Goal: Find specific page/section: Find specific page/section

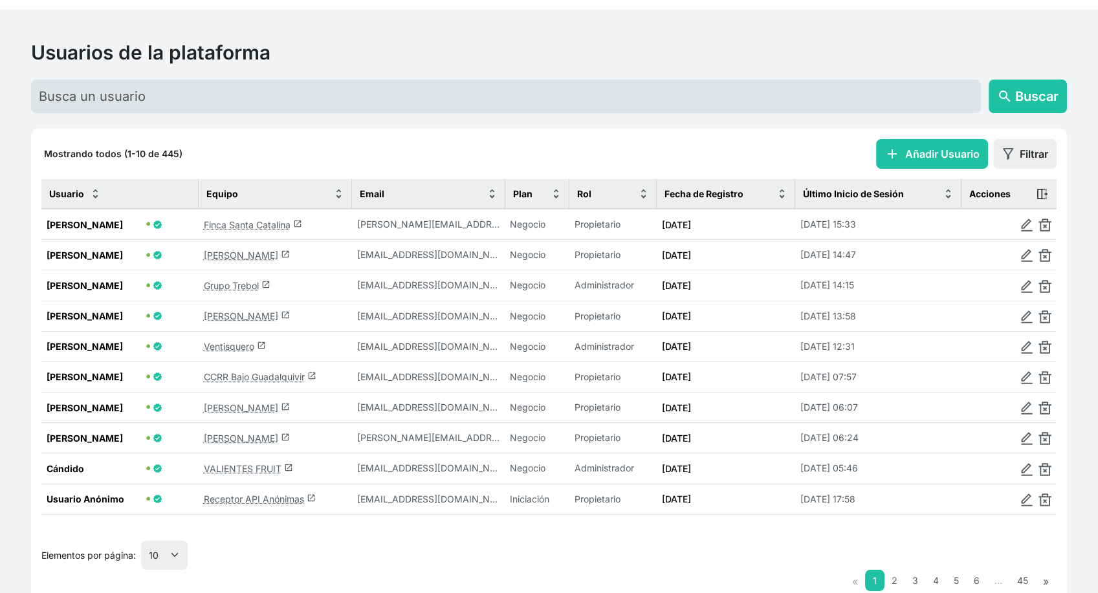
scroll to position [73, 0]
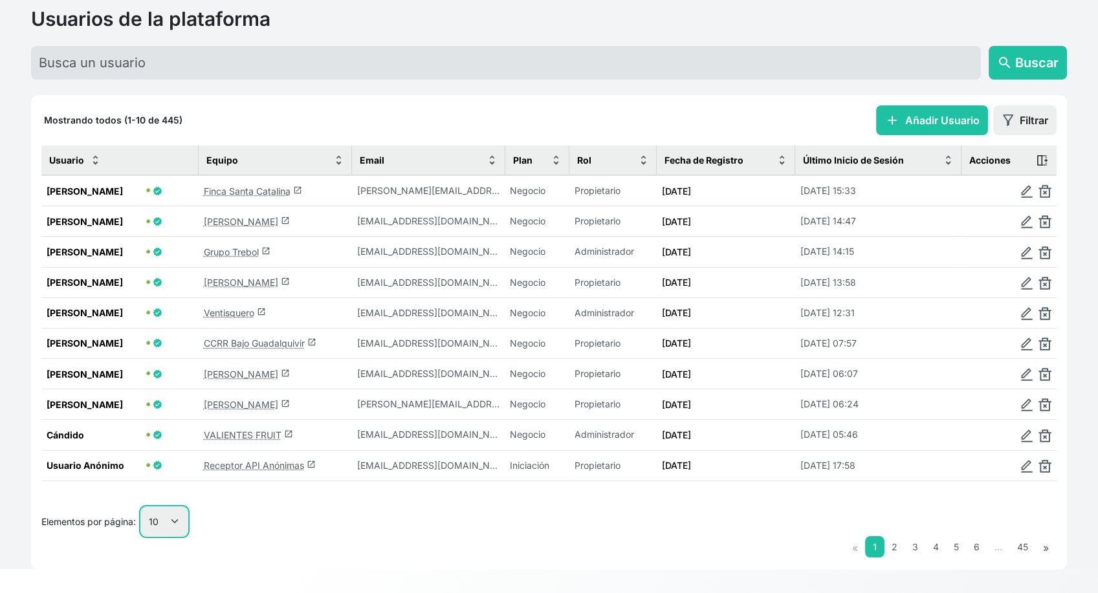
click at [175, 522] on select "10 25 50 100" at bounding box center [164, 521] width 47 height 29
click at [178, 536] on nav "« 1 2 3 4 5 6 … 45 »" at bounding box center [548, 547] width 1015 height 23
click at [172, 508] on select "10 25 50 100" at bounding box center [164, 521] width 47 height 29
select select "25"
click at [142, 536] on select "10 25 50 100" at bounding box center [164, 521] width 47 height 29
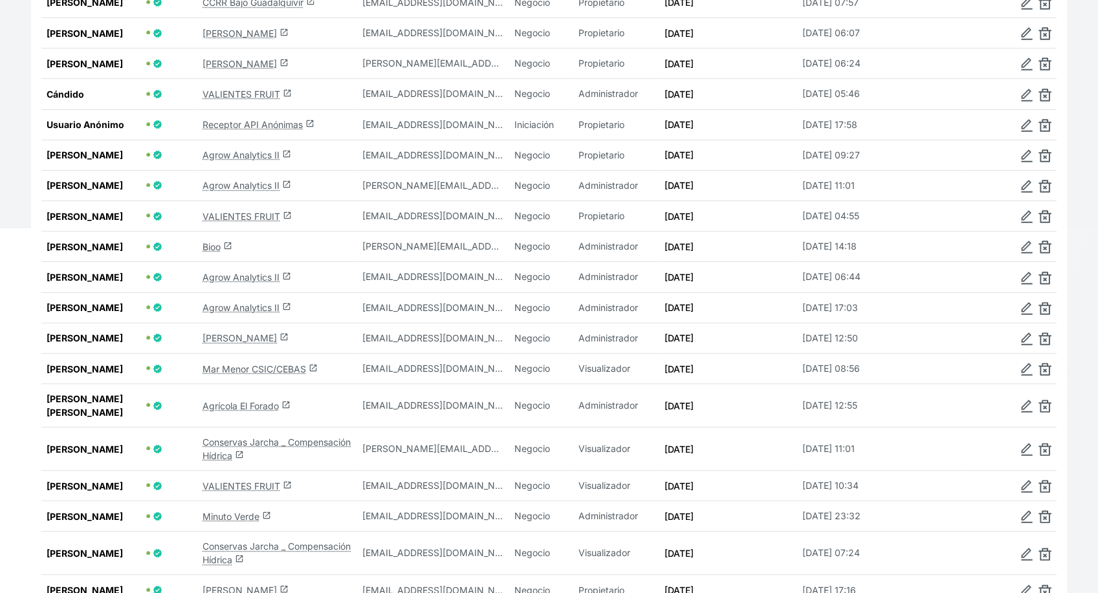
scroll to position [505, 0]
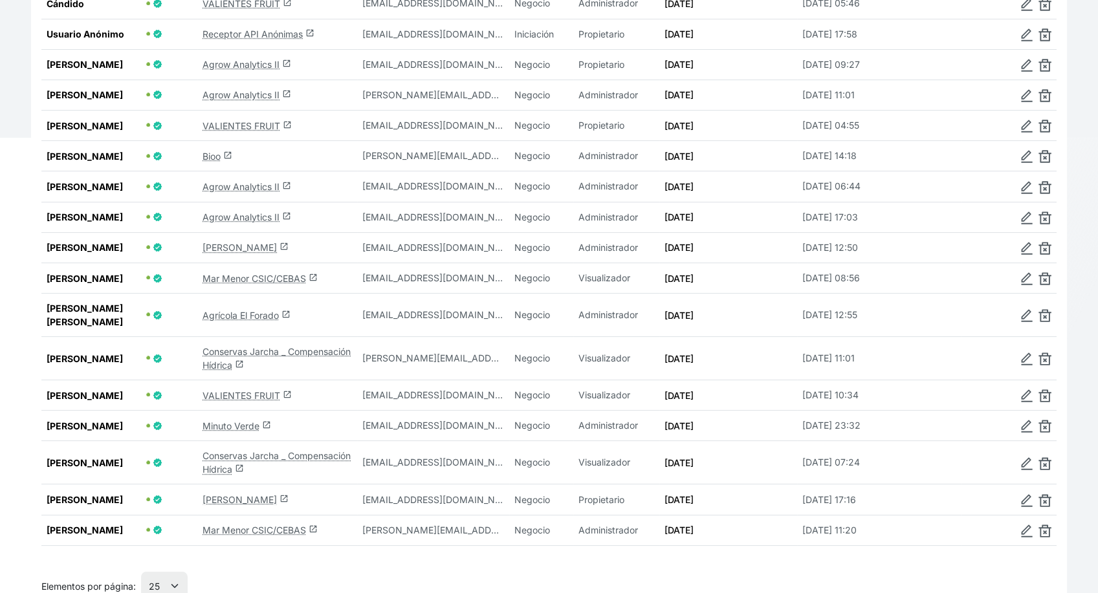
click at [231, 253] on link "Agro Andrade launch" at bounding box center [246, 247] width 86 height 11
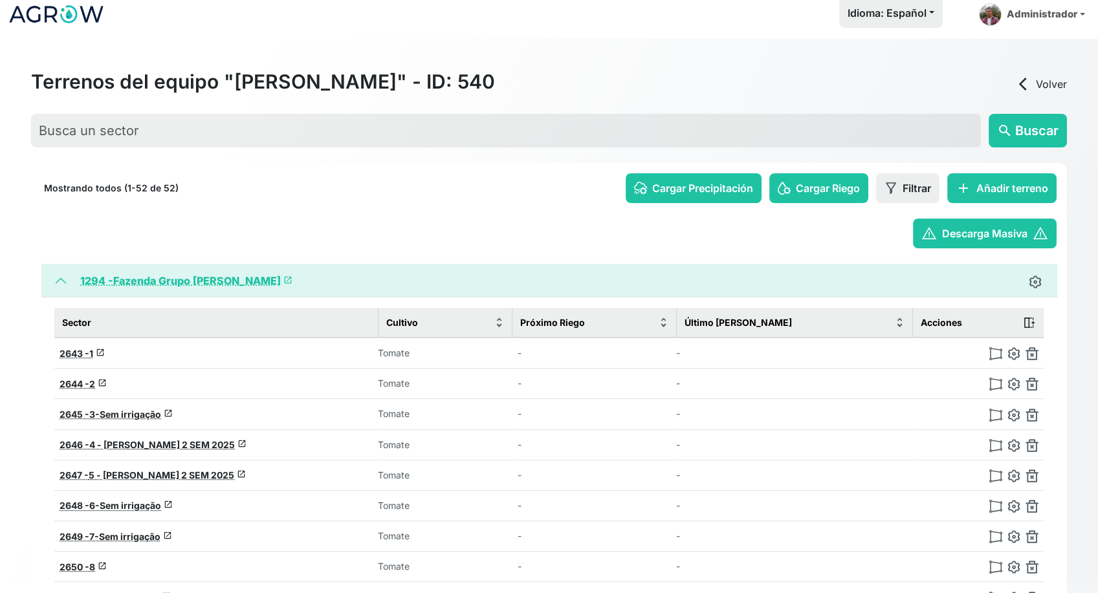
scroll to position [1, 0]
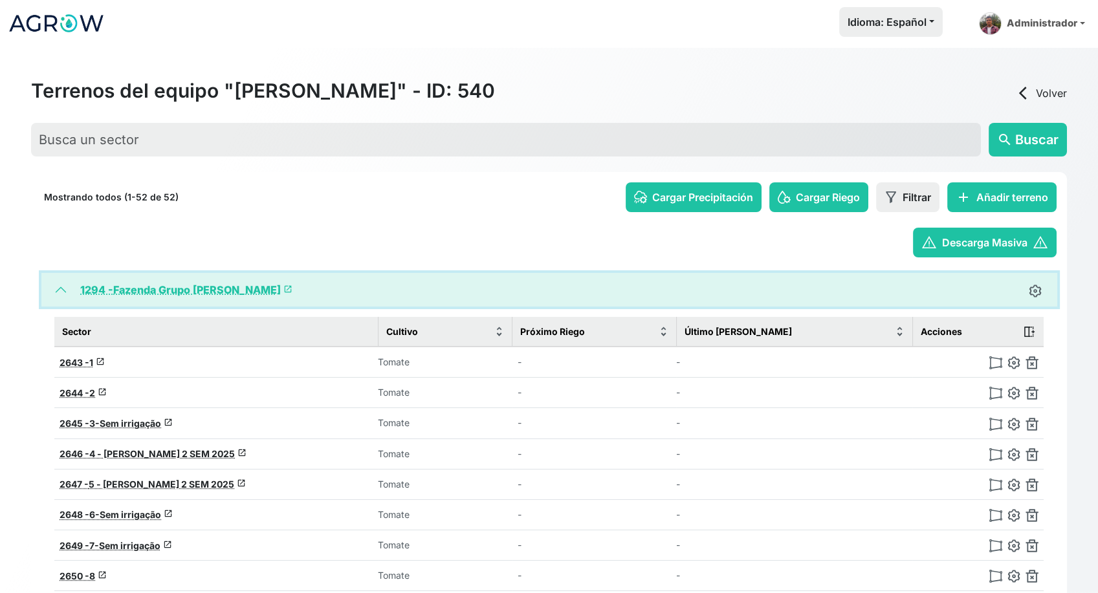
click at [61, 289] on button "1294 - Fazenda Grupo Andrade launch" at bounding box center [549, 290] width 1016 height 34
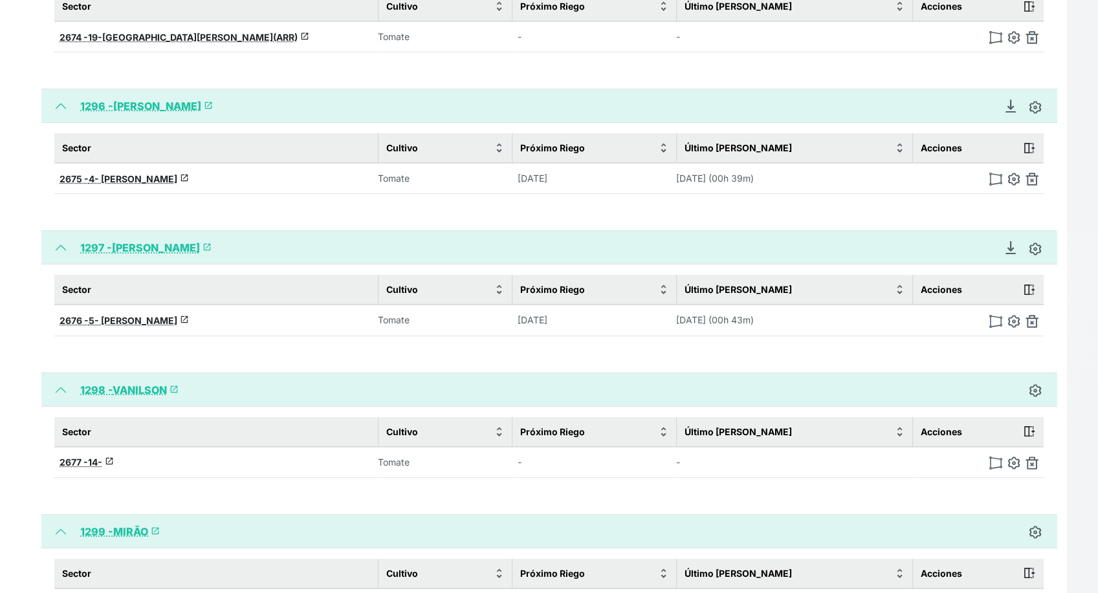
scroll to position [289, 0]
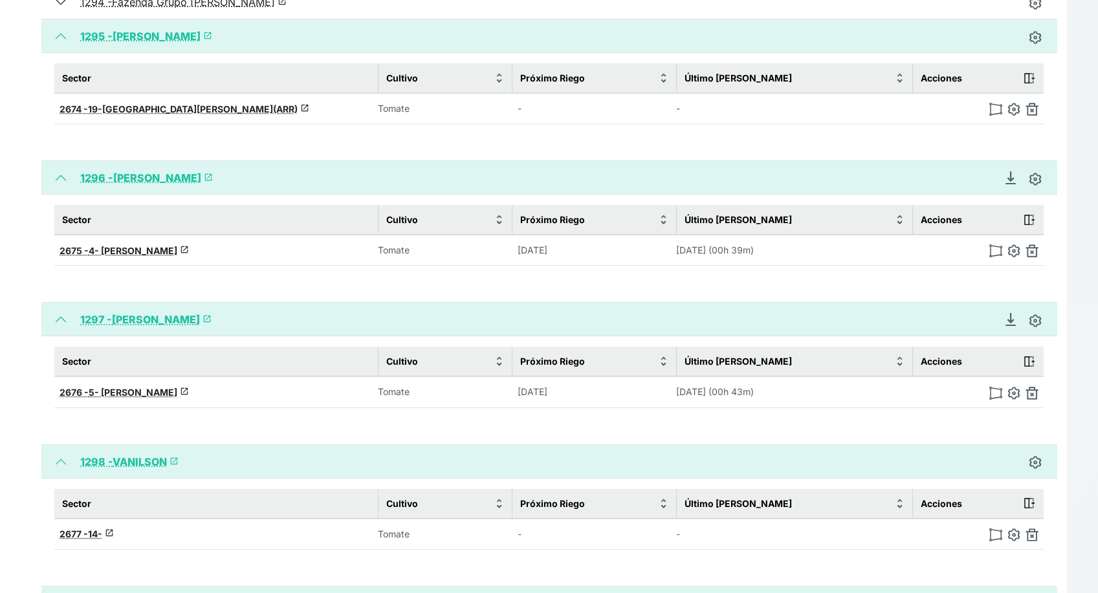
click at [120, 173] on link "1296 - LUIZ CLAUDIO launch" at bounding box center [146, 177] width 133 height 13
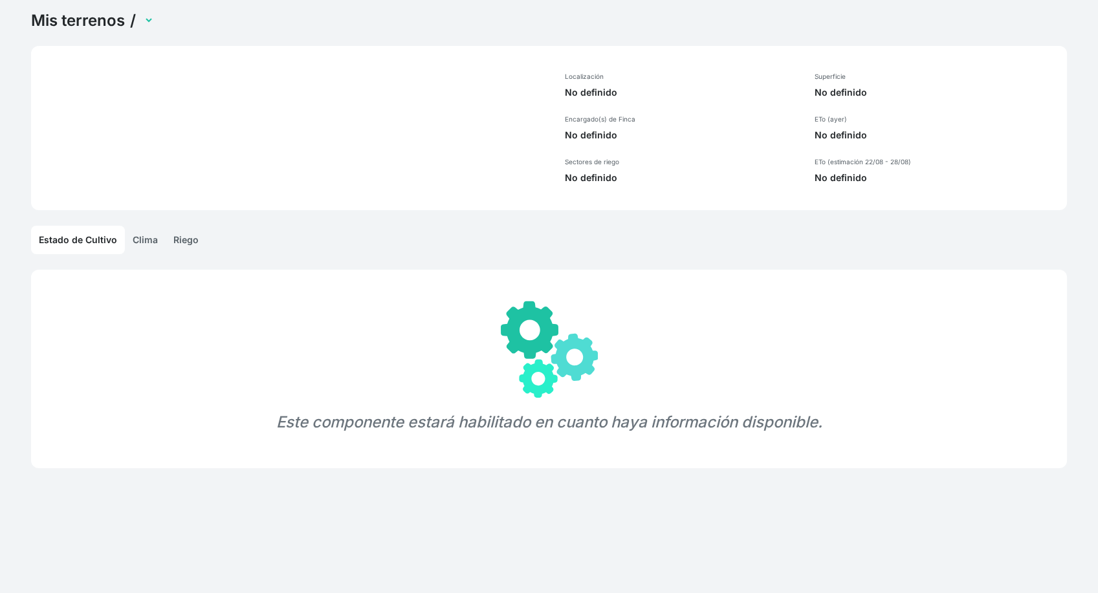
scroll to position [49, 0]
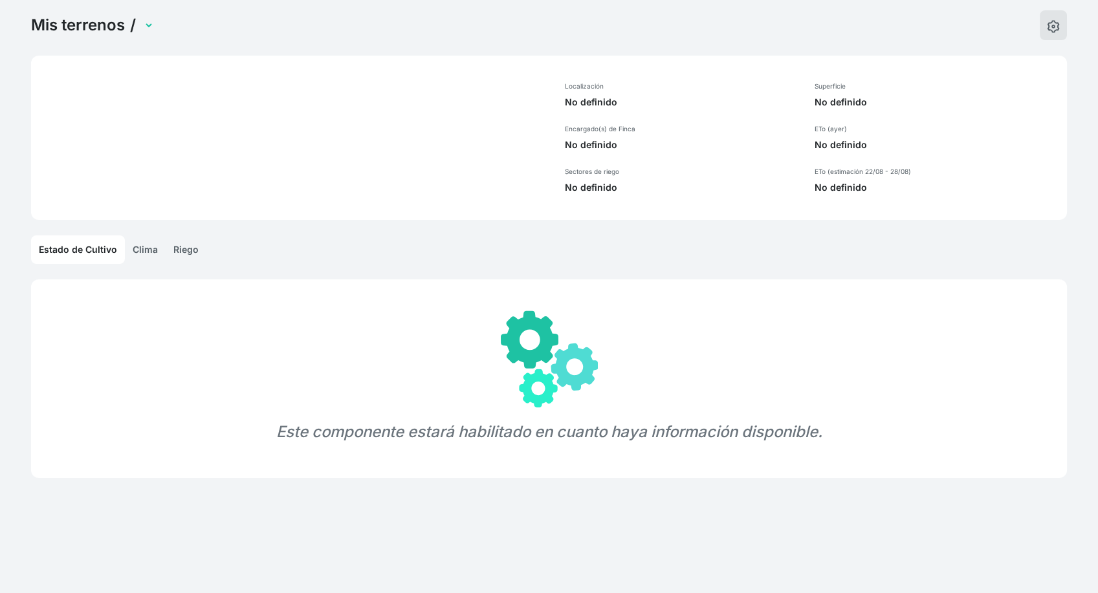
select select "1296"
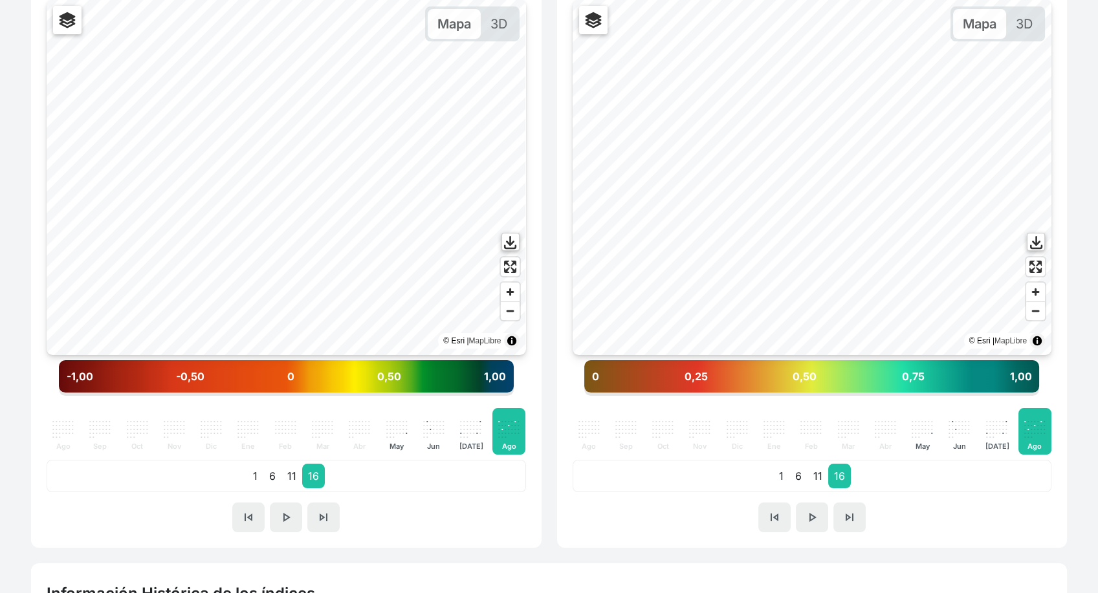
scroll to position [828, 0]
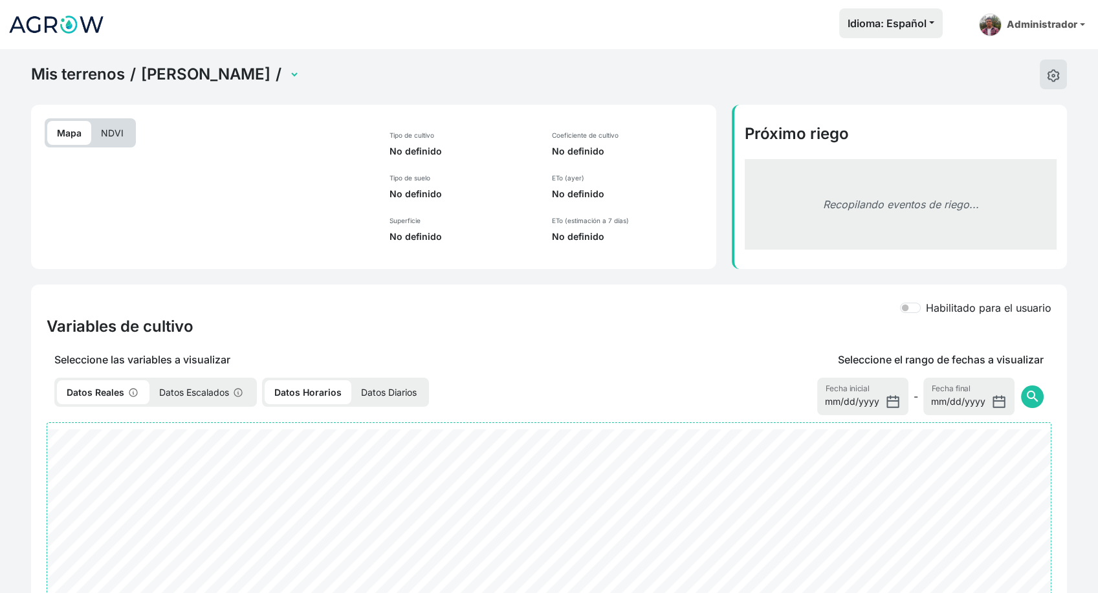
select select "2675"
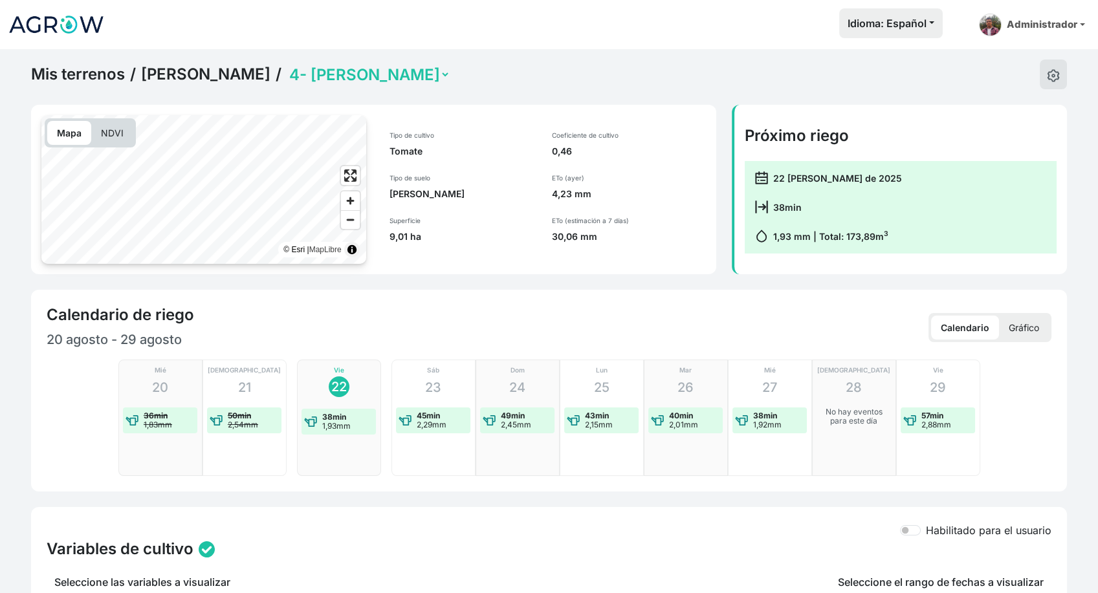
click at [1009, 325] on p "Gráfico" at bounding box center [1024, 328] width 50 height 24
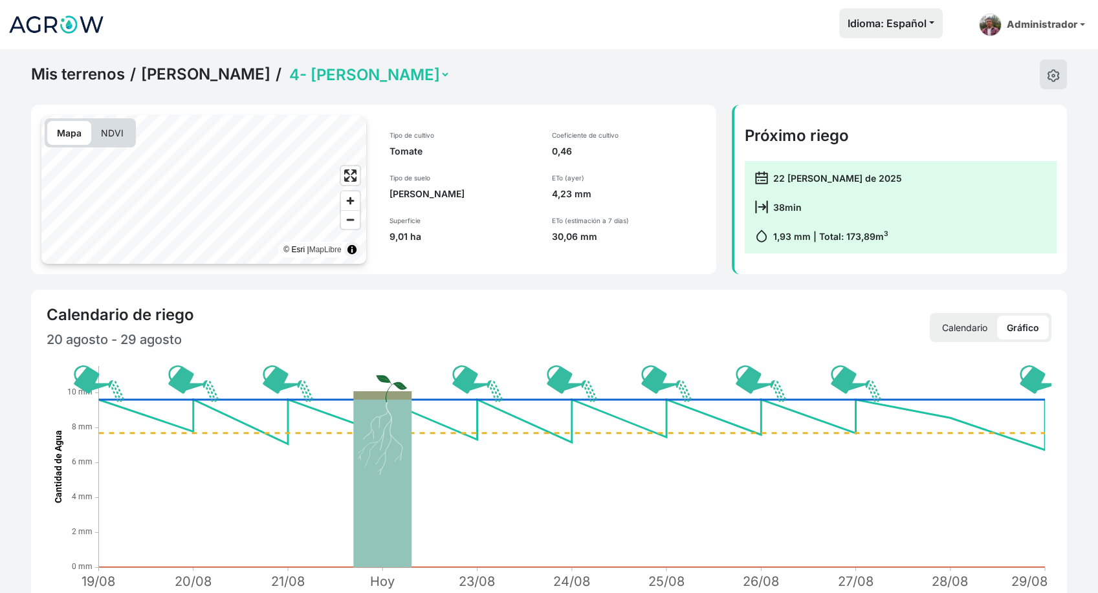
click at [963, 327] on p "Calendario" at bounding box center [964, 328] width 65 height 24
